Goal: Transaction & Acquisition: Purchase product/service

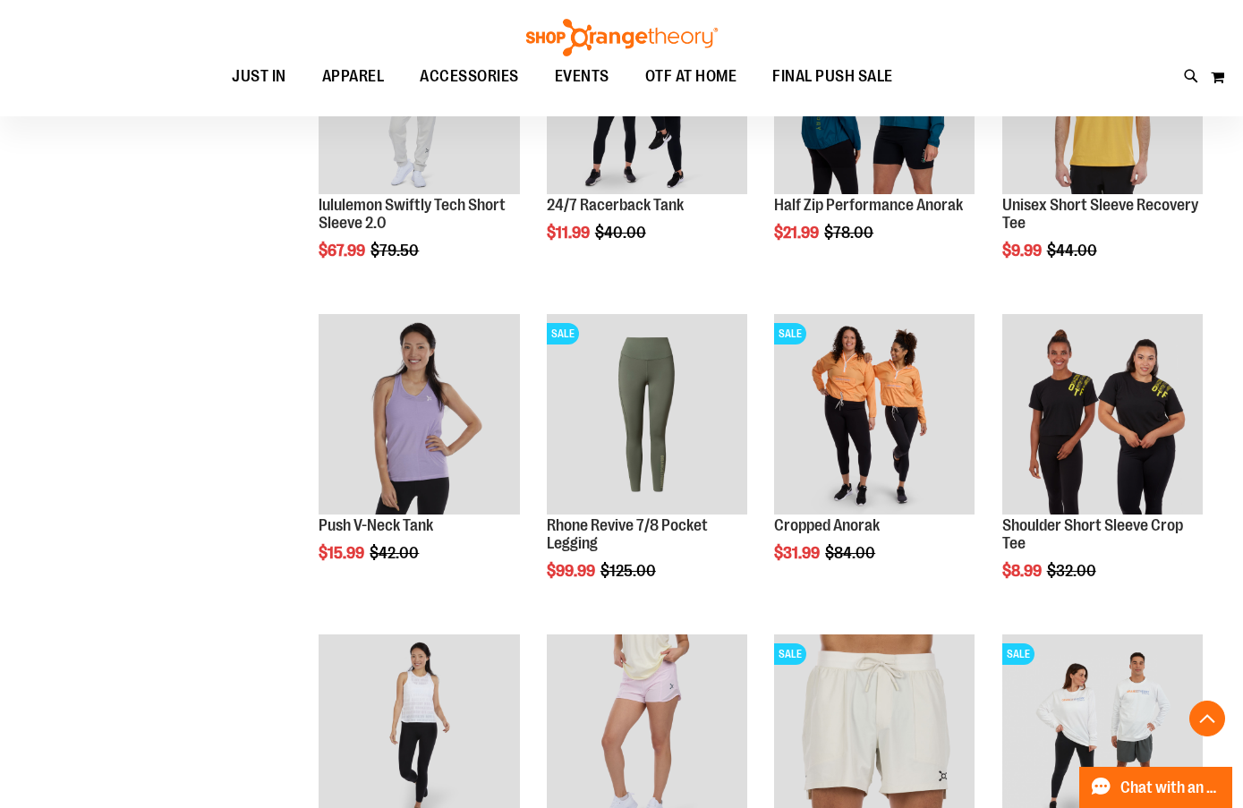
scroll to position [1109, 0]
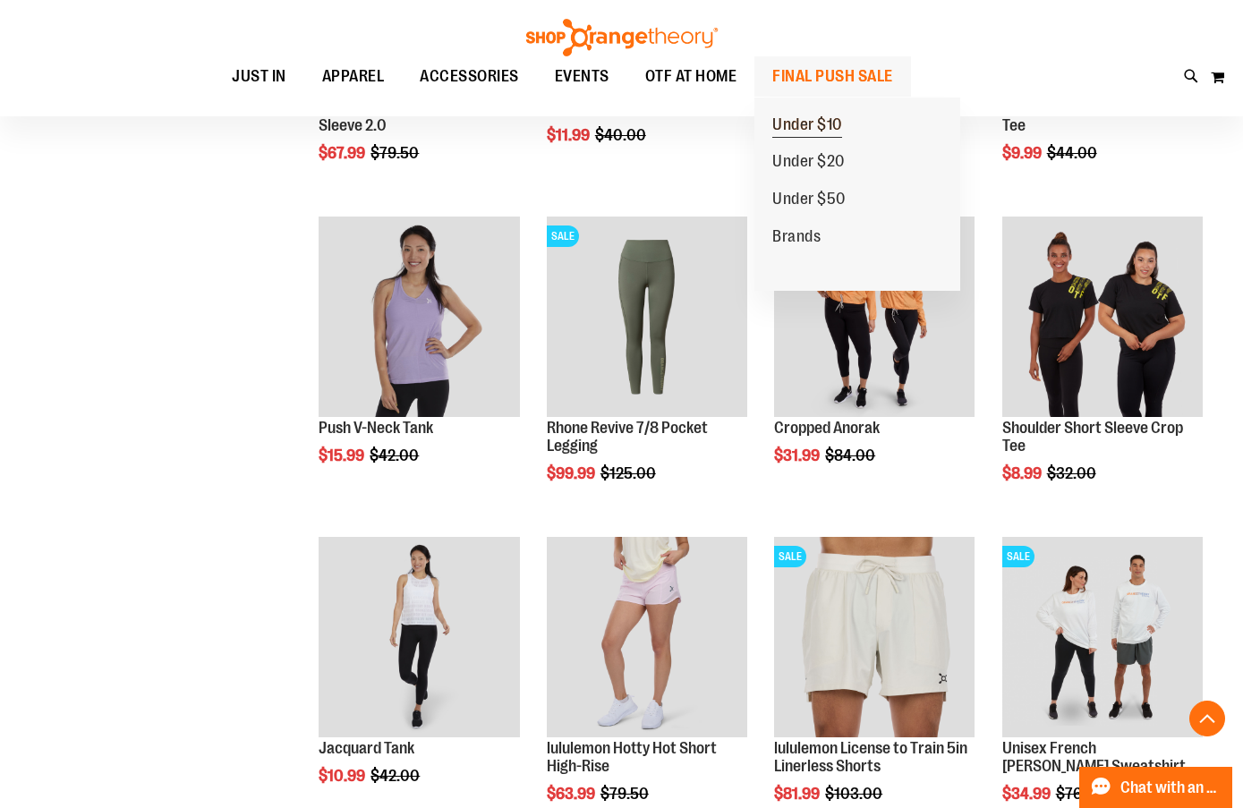
click at [820, 119] on span "Under $10" at bounding box center [807, 126] width 70 height 22
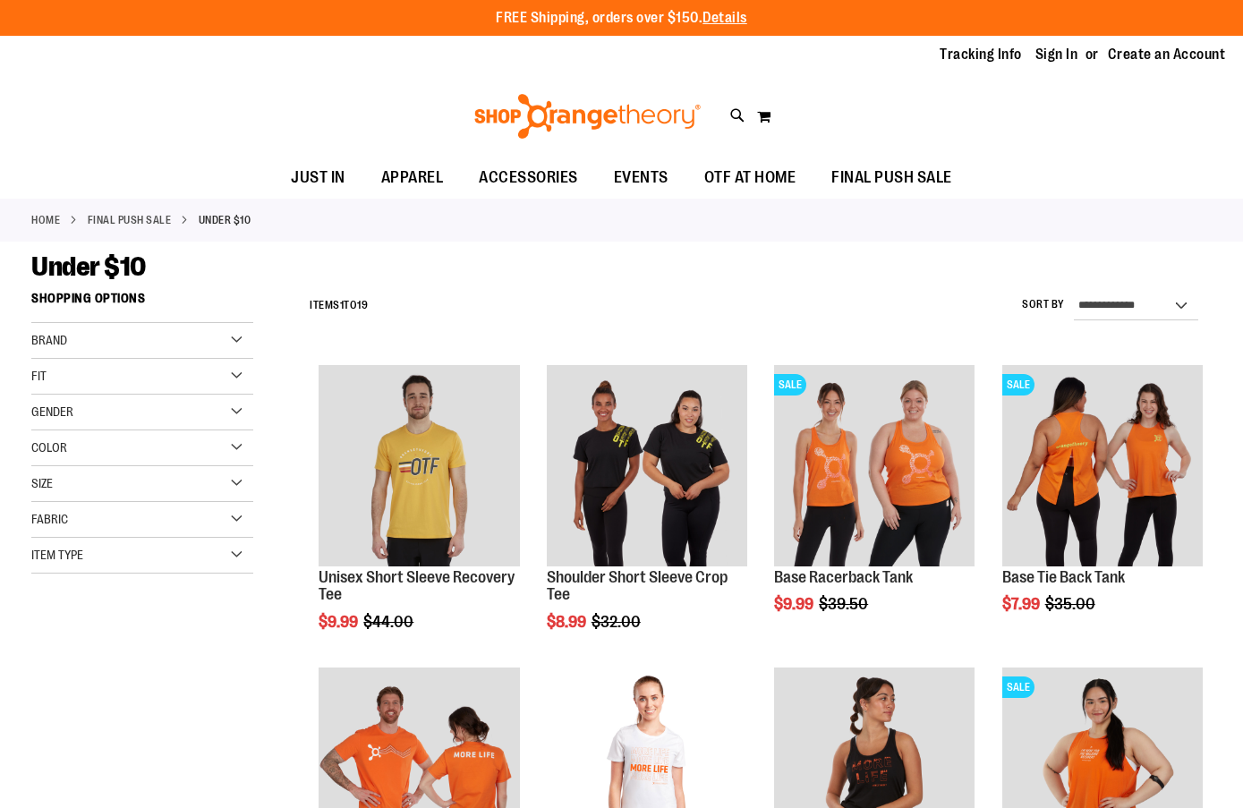
type input "**********"
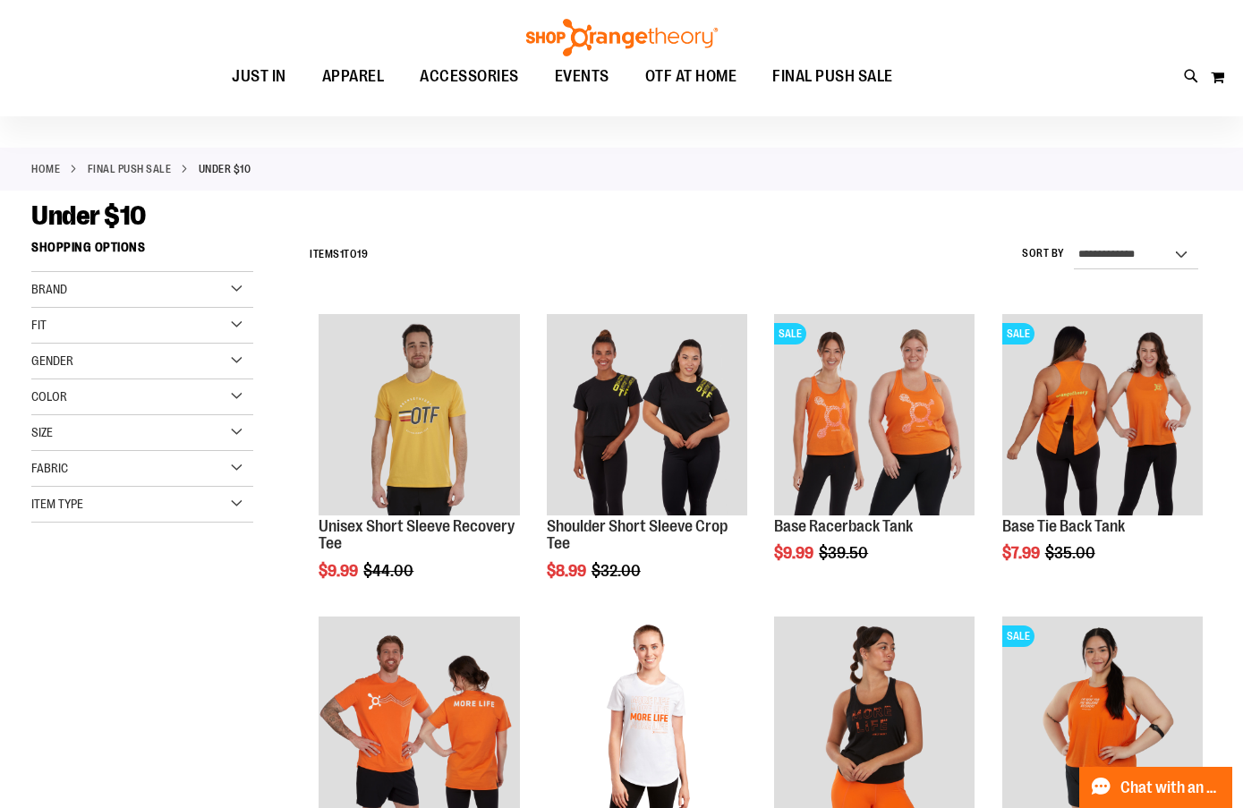
scroll to position [115, 0]
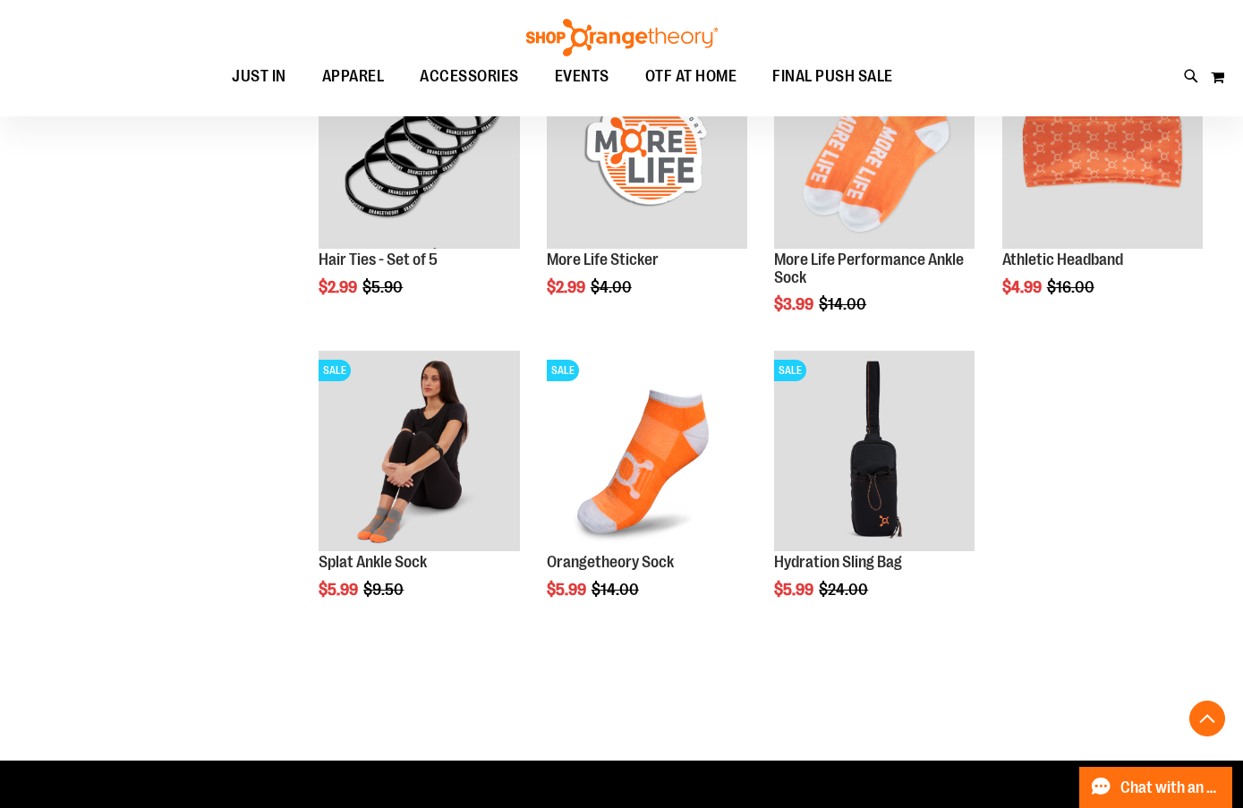
scroll to position [583, 0]
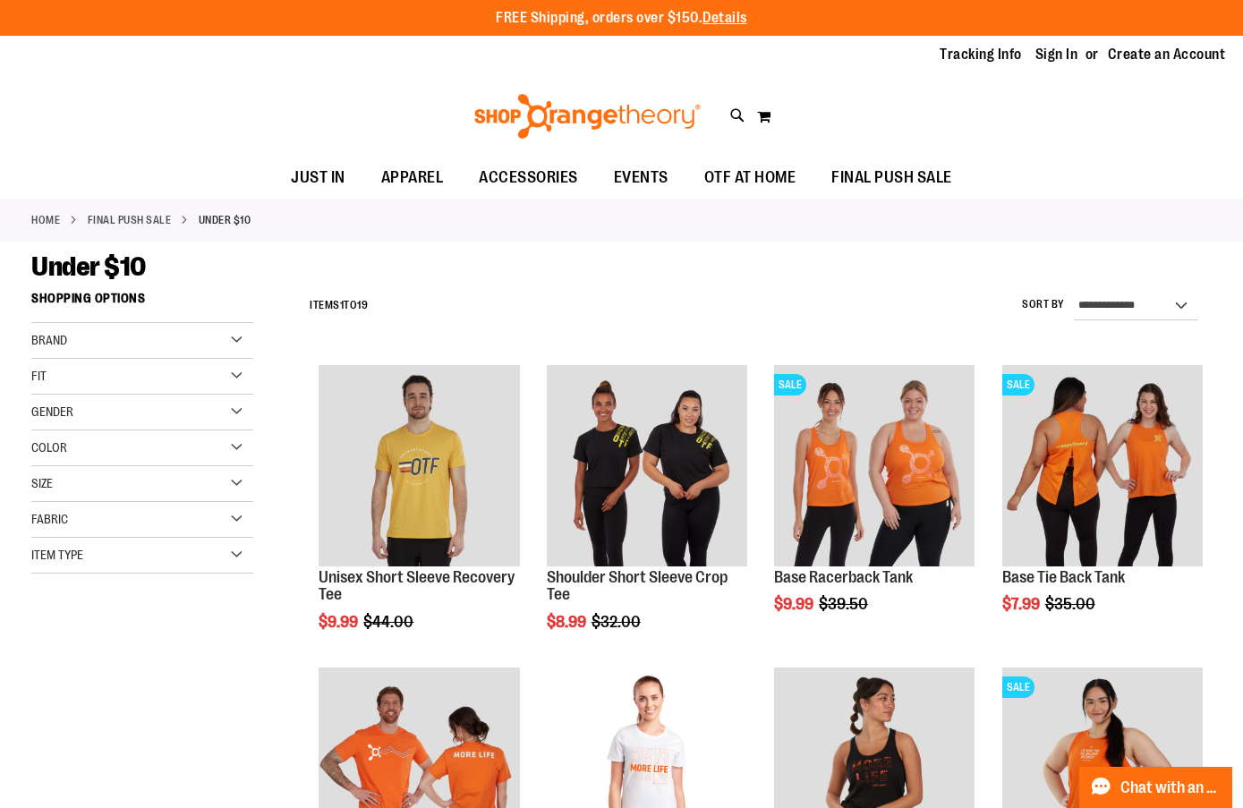
drag, startPoint x: 385, startPoint y: 472, endPoint x: 131, endPoint y: 270, distance: 324.2
